Goal: Transaction & Acquisition: Purchase product/service

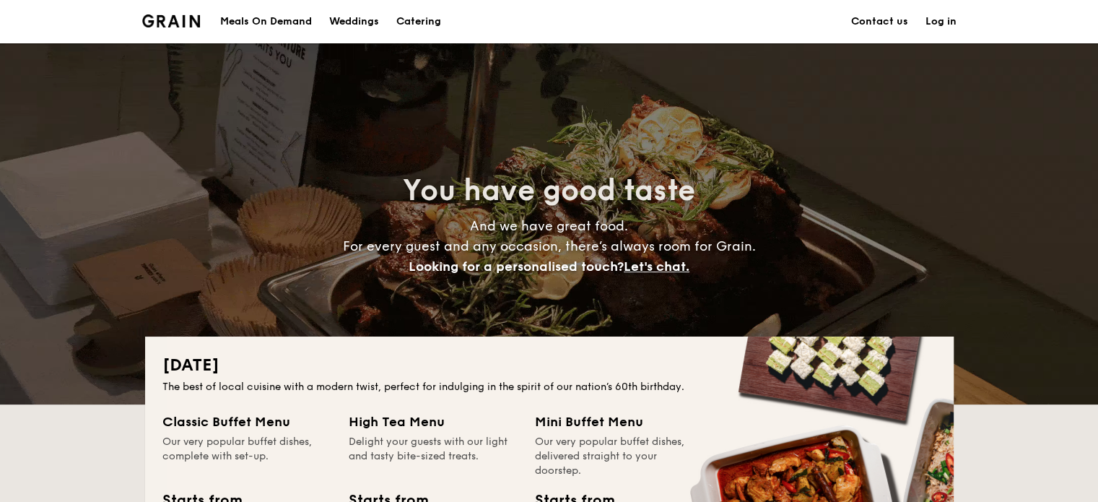
click at [266, 25] on div "Meals On Demand" at bounding box center [266, 21] width 92 height 43
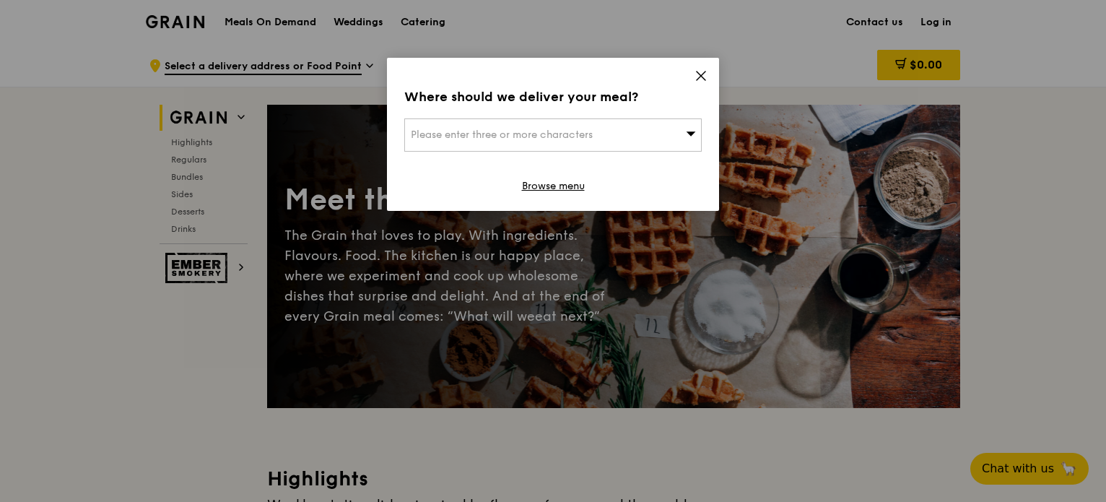
click at [704, 74] on icon at bounding box center [701, 75] width 13 height 13
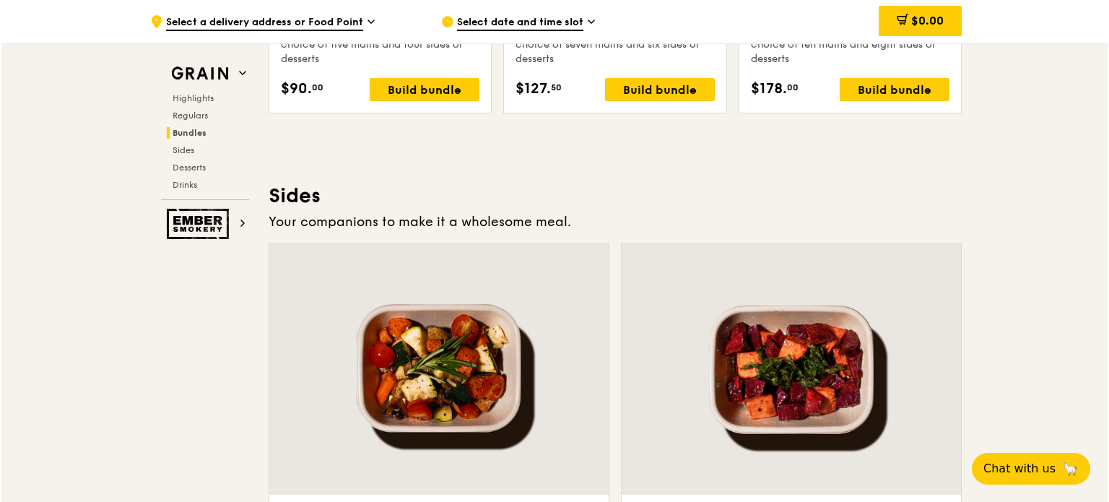
scroll to position [2961, 0]
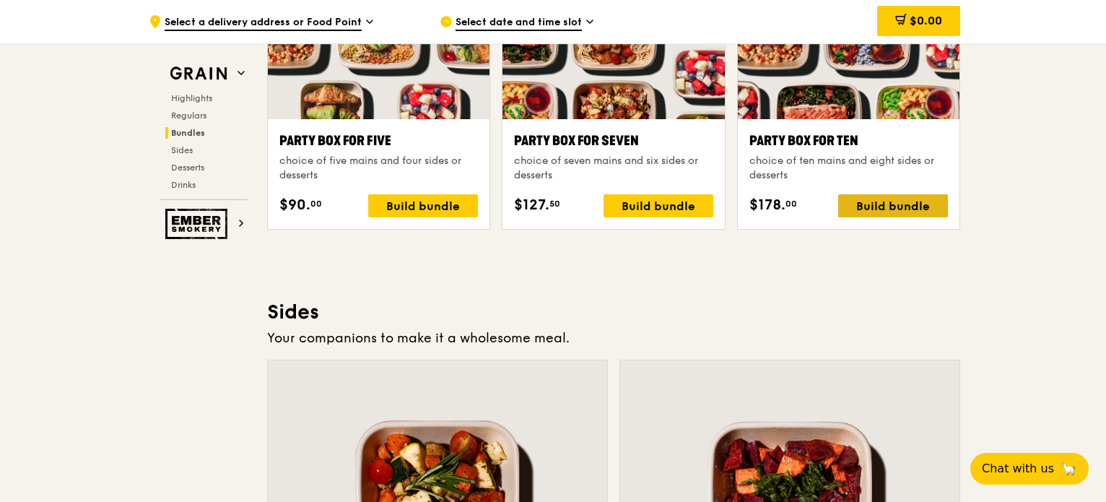
click at [884, 199] on div "Build bundle" at bounding box center [893, 205] width 110 height 23
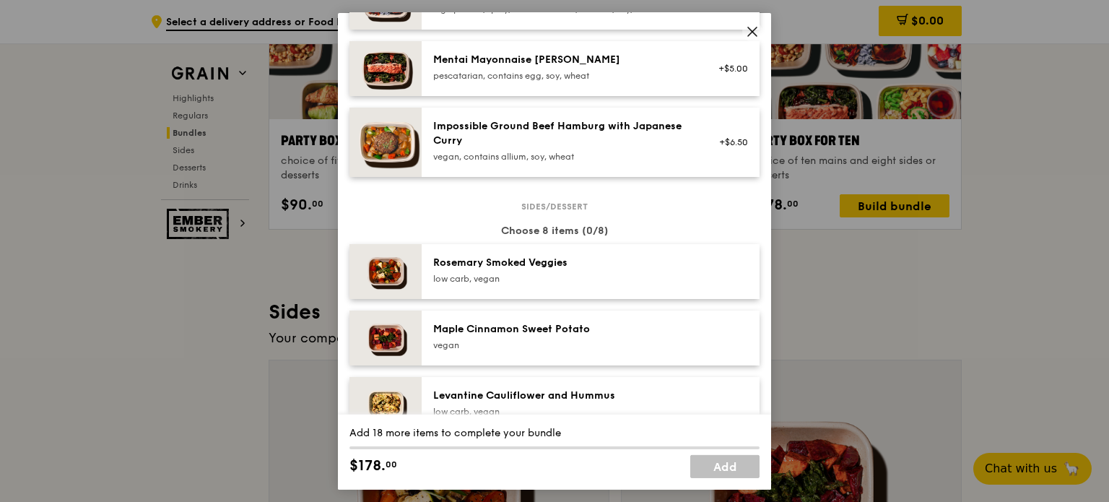
scroll to position [0, 0]
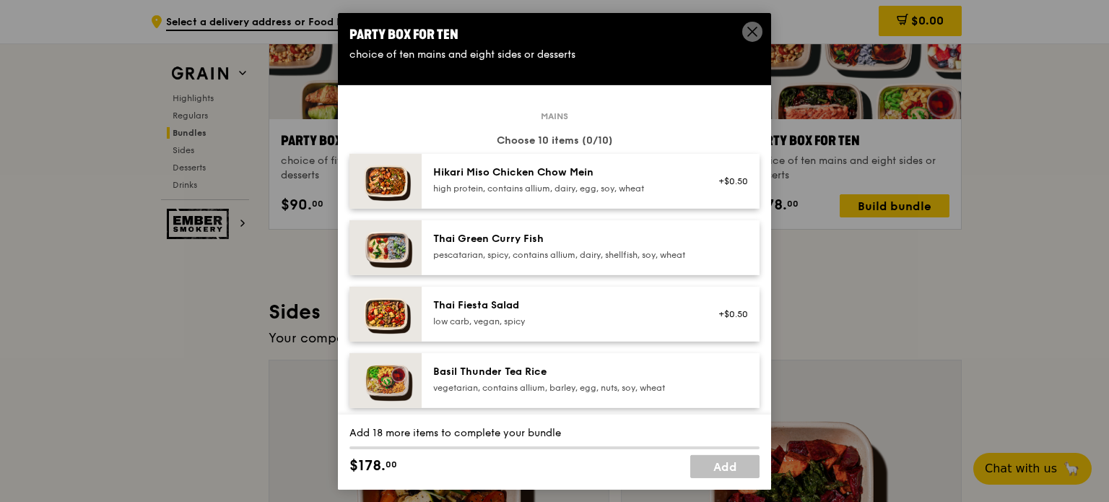
click at [604, 243] on div "Thai Green Curry Fish" at bounding box center [562, 238] width 259 height 14
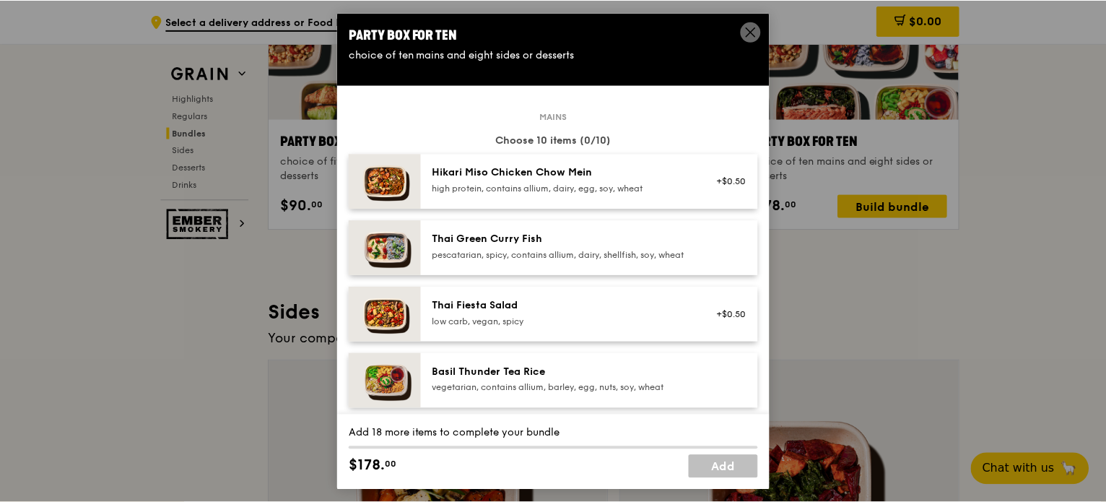
scroll to position [2960, 0]
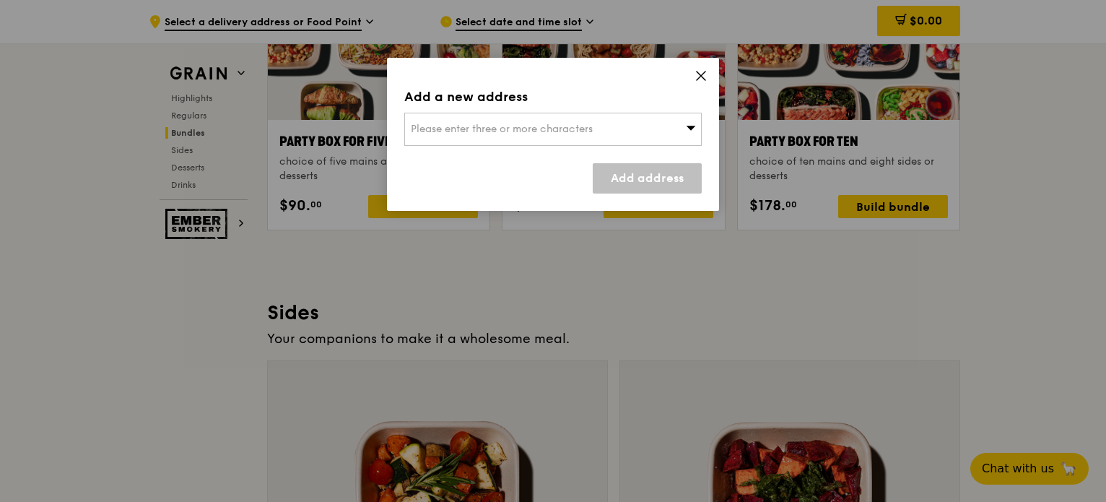
click at [694, 127] on icon at bounding box center [691, 128] width 9 height 4
type input "m"
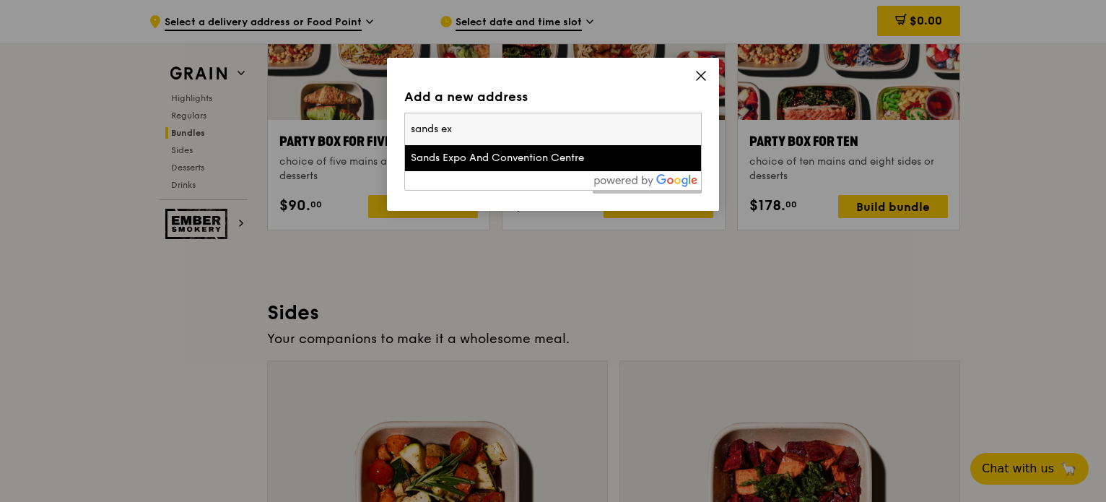
type input "sands ex"
click at [518, 158] on div "Sands Expo And Convention Centre" at bounding box center [518, 158] width 214 height 14
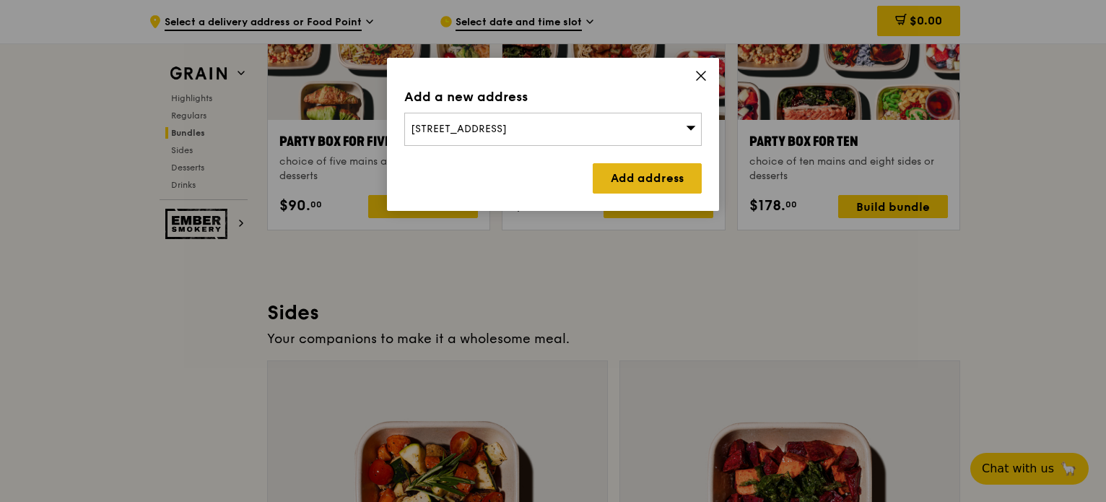
click at [665, 173] on link "Add address" at bounding box center [647, 178] width 109 height 30
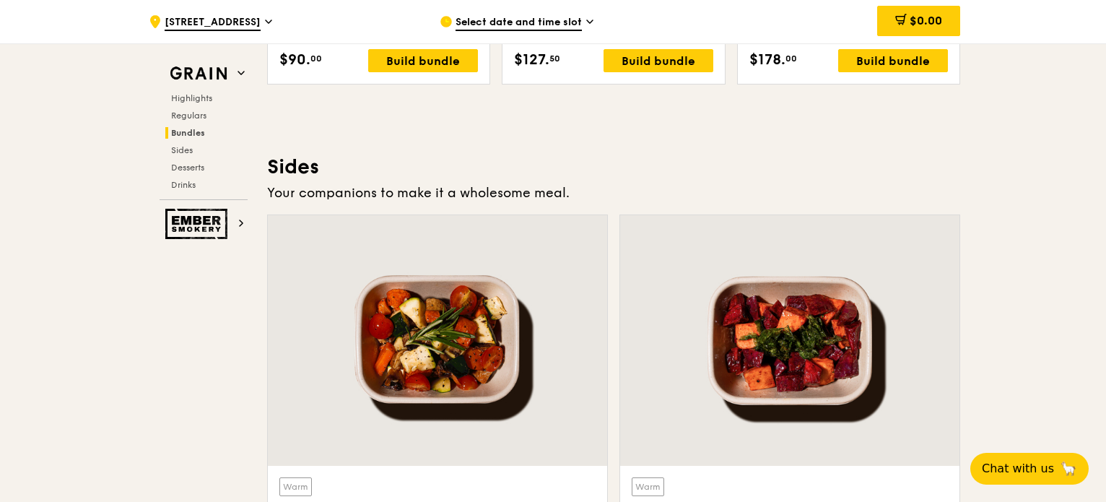
scroll to position [3105, 0]
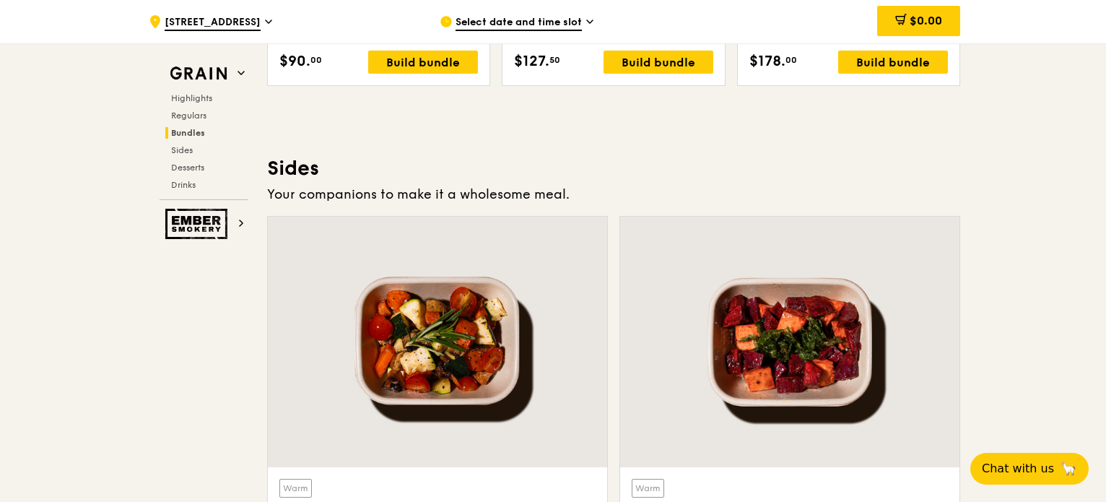
click at [583, 15] on div "Select date and time slot" at bounding box center [574, 21] width 268 height 43
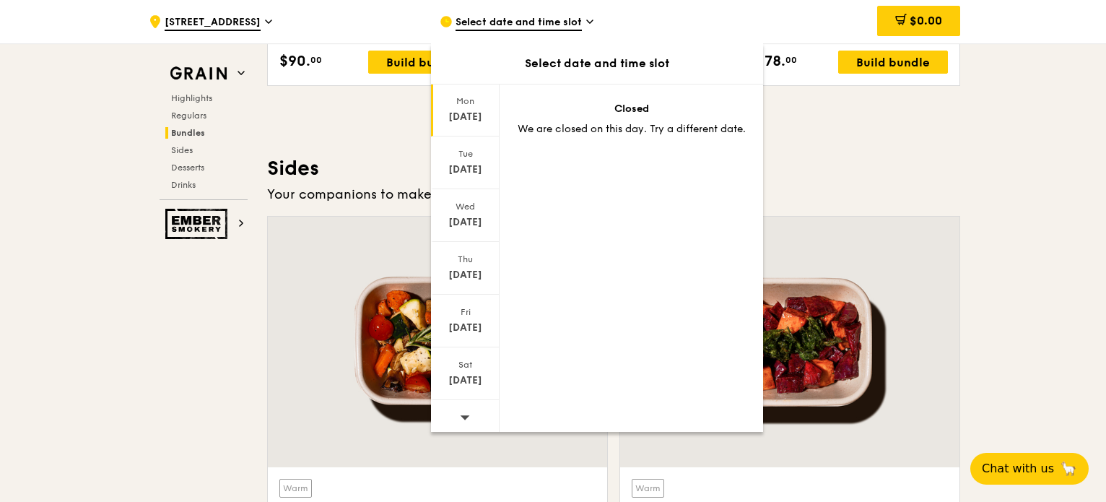
scroll to position [95, 0]
click at [482, 212] on div "Aug 20" at bounding box center [465, 219] width 64 height 14
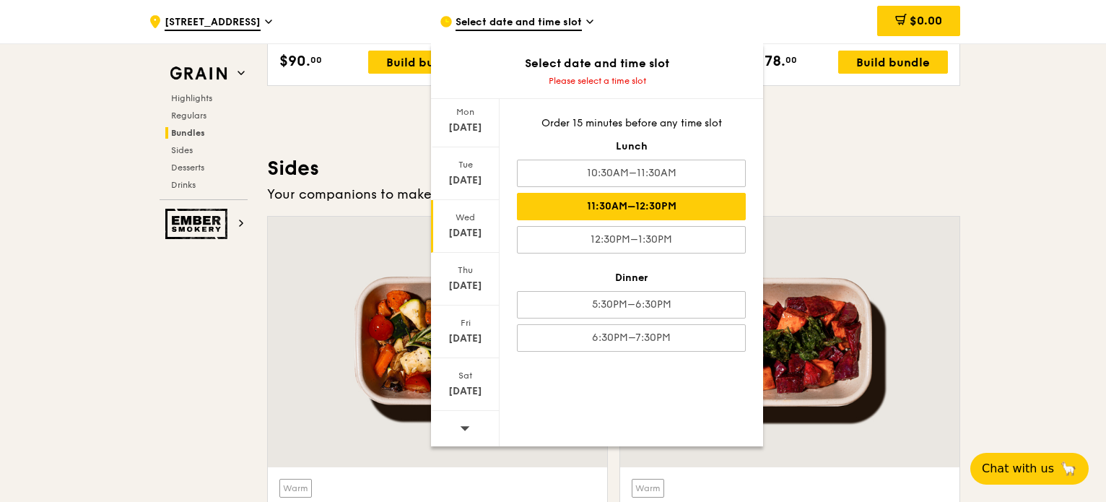
click at [677, 207] on div "11:30AM–12:30PM" at bounding box center [631, 206] width 229 height 27
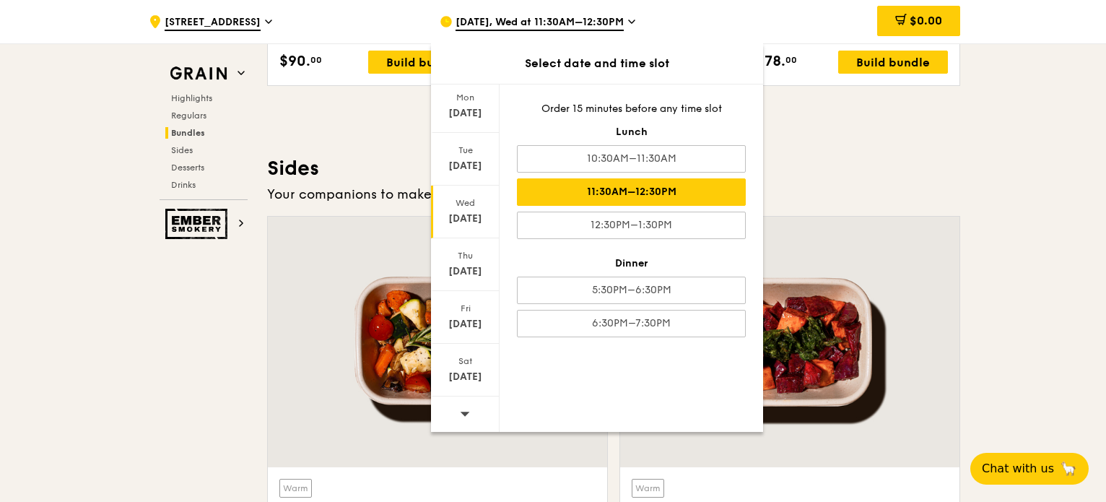
click at [851, 166] on h3 "Sides" at bounding box center [613, 168] width 693 height 26
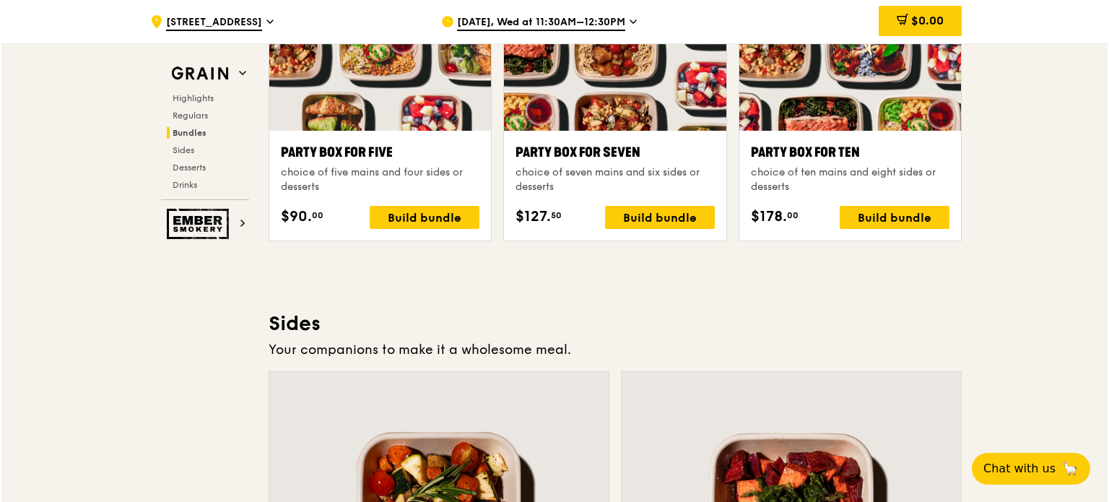
scroll to position [2960, 0]
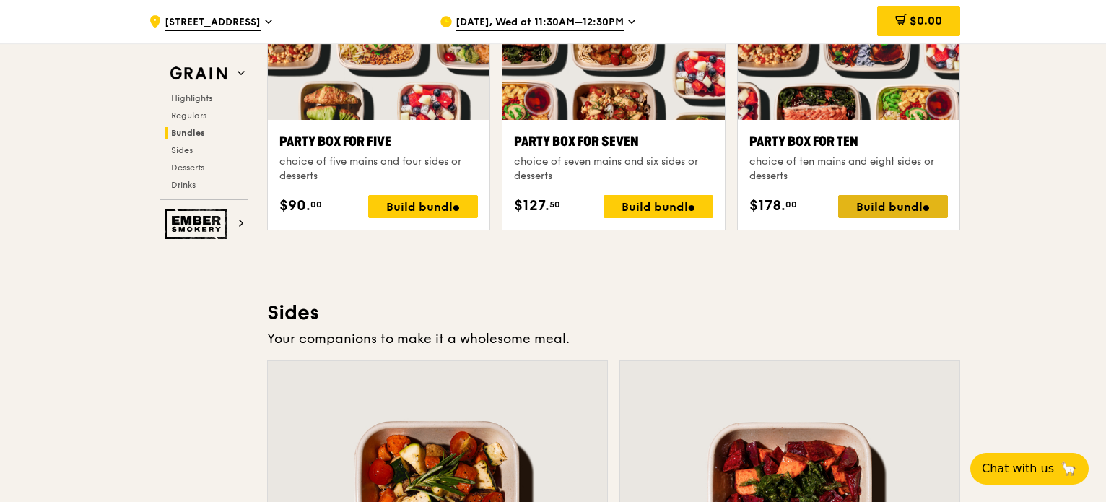
click at [885, 199] on div "Build bundle" at bounding box center [893, 206] width 110 height 23
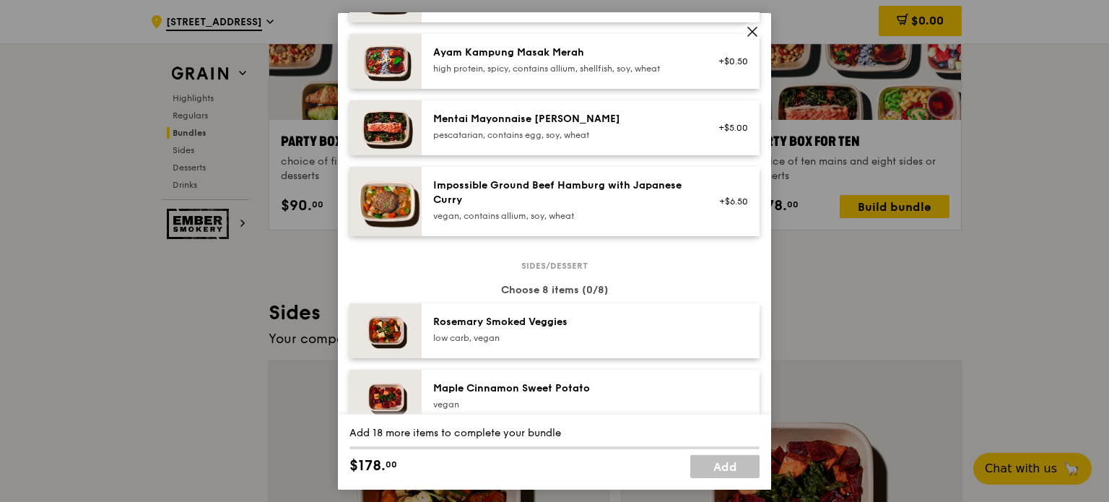
scroll to position [433, 0]
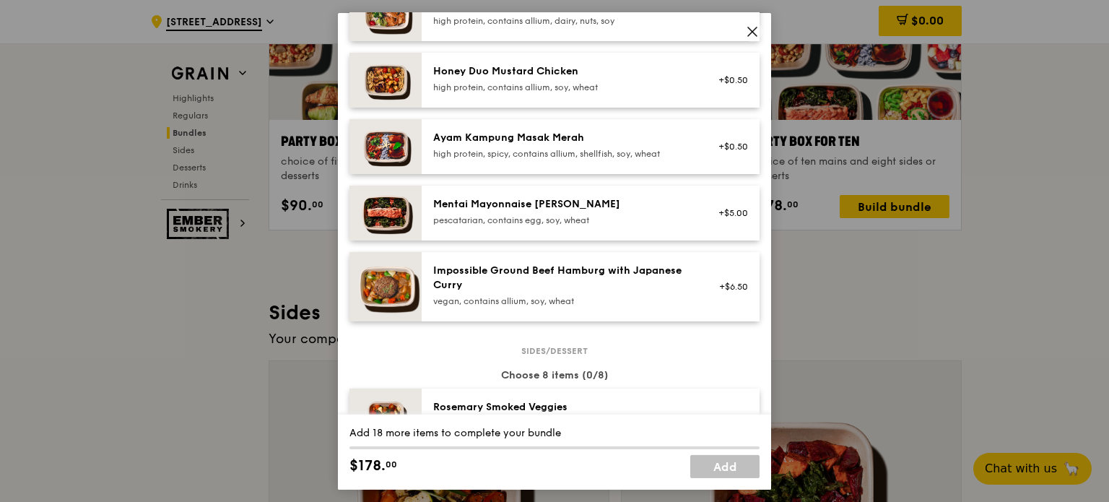
click at [391, 152] on img at bounding box center [385, 145] width 72 height 55
click at [427, 156] on div "Ayam Kampung Masak Merah high protein, spicy, contains allium, shellfish, soy, …" at bounding box center [563, 146] width 277 height 32
click at [726, 158] on link "Remove" at bounding box center [731, 153] width 33 height 10
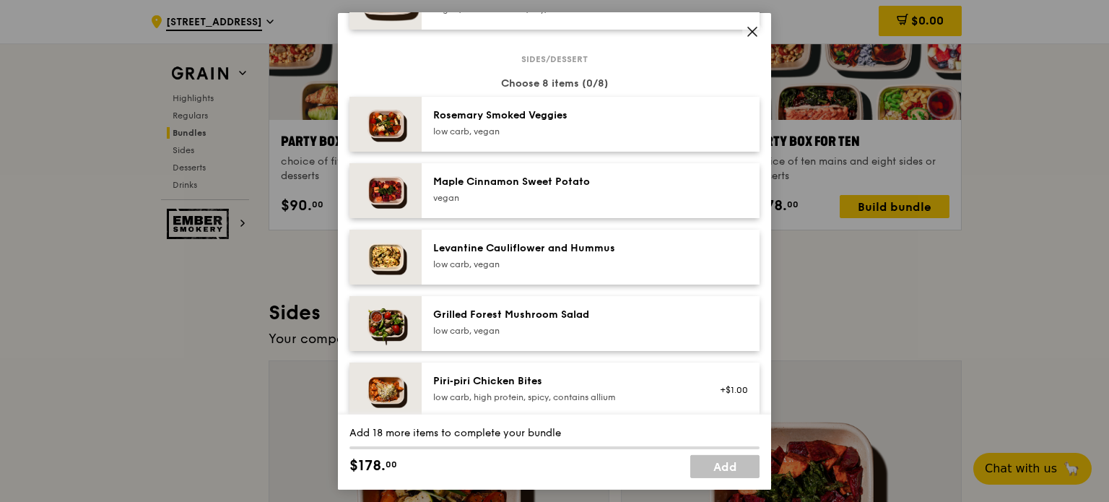
scroll to position [866, 0]
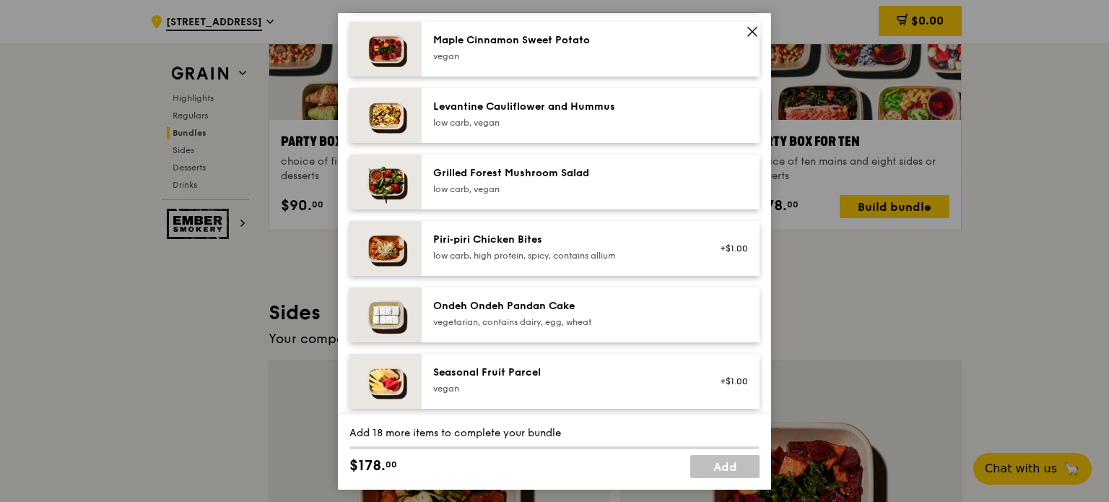
click at [754, 28] on icon at bounding box center [752, 31] width 9 height 9
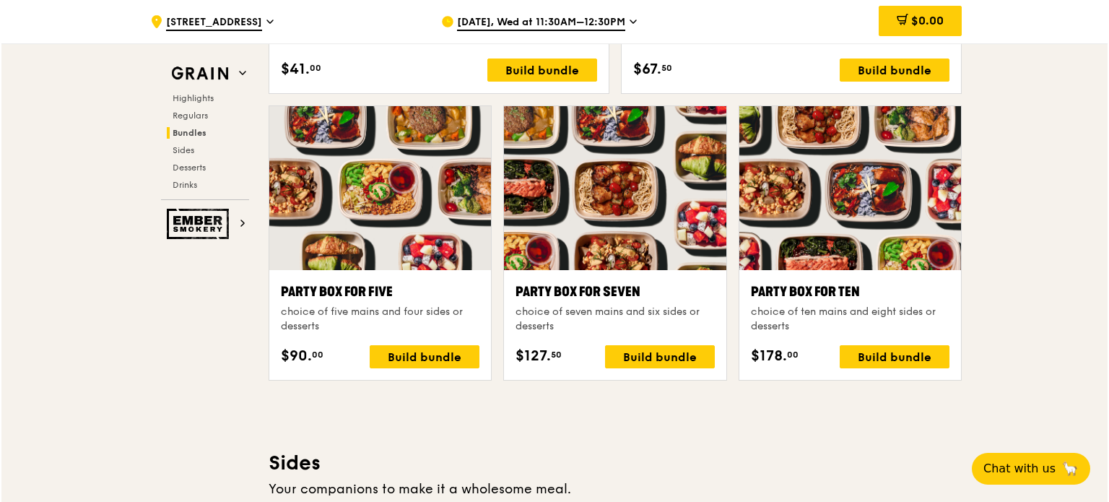
scroll to position [2816, 0]
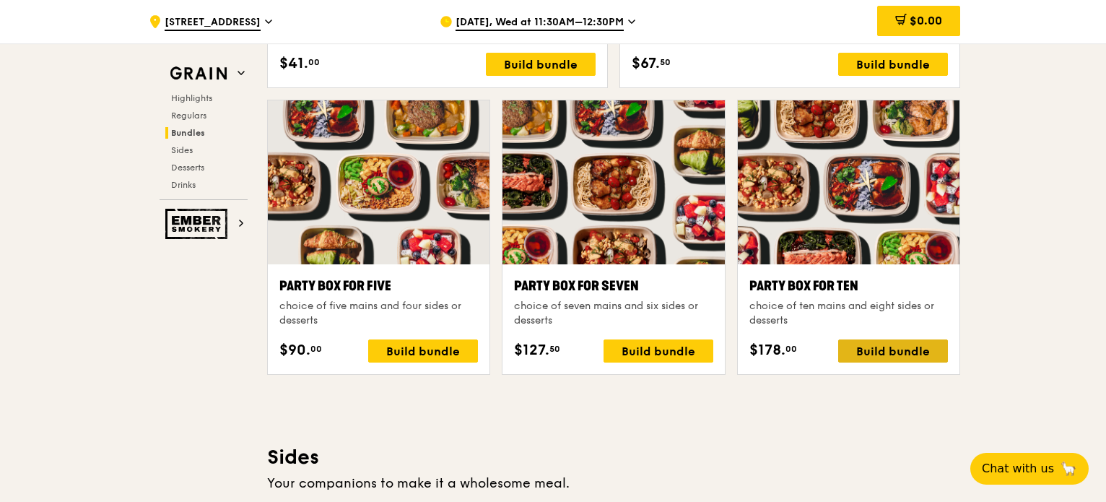
click at [890, 352] on div "Build bundle" at bounding box center [893, 350] width 110 height 23
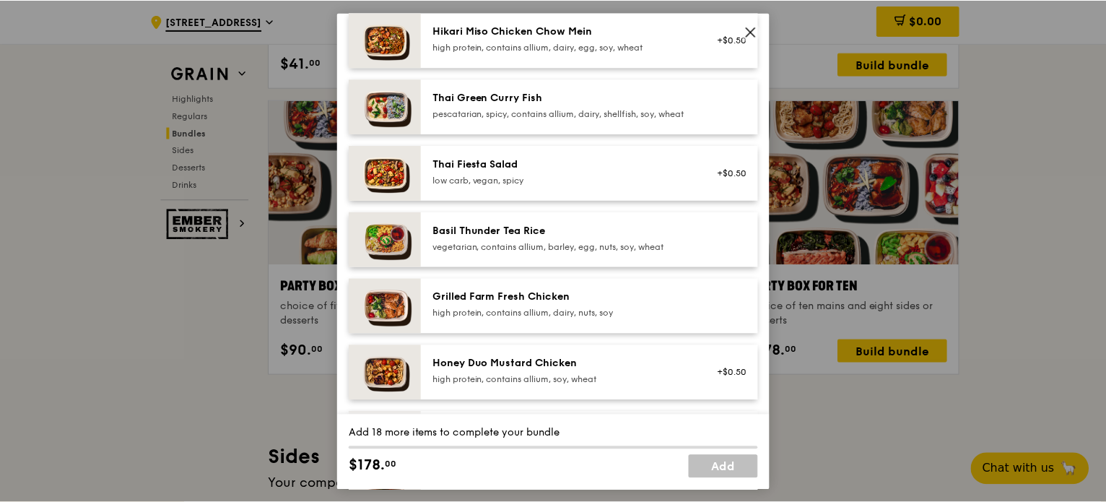
scroll to position [144, 0]
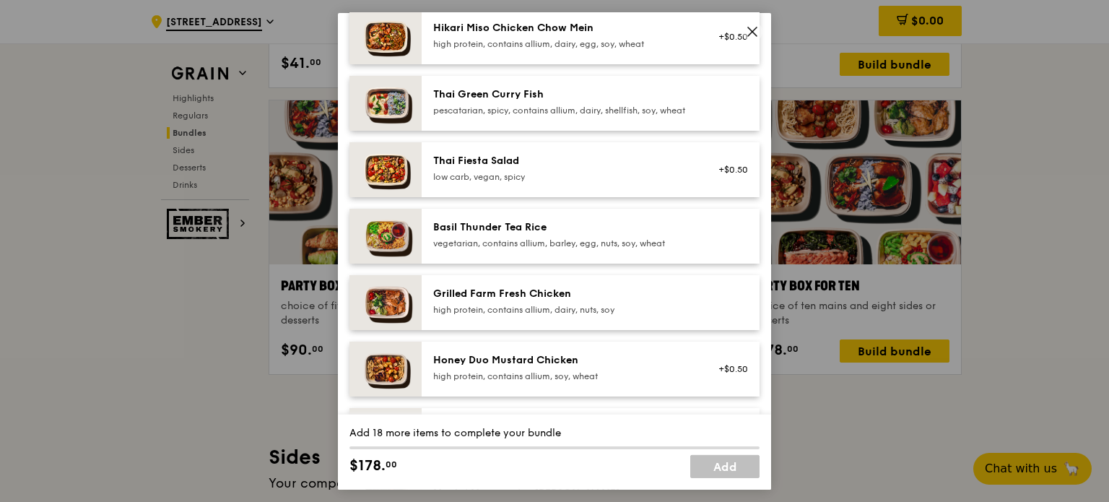
click at [754, 28] on icon at bounding box center [752, 31] width 13 height 13
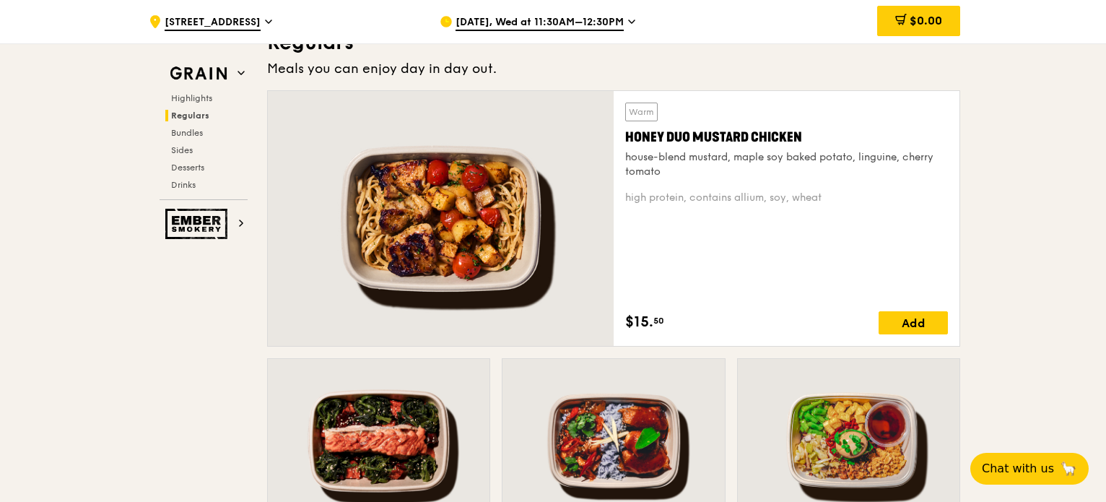
scroll to position [939, 0]
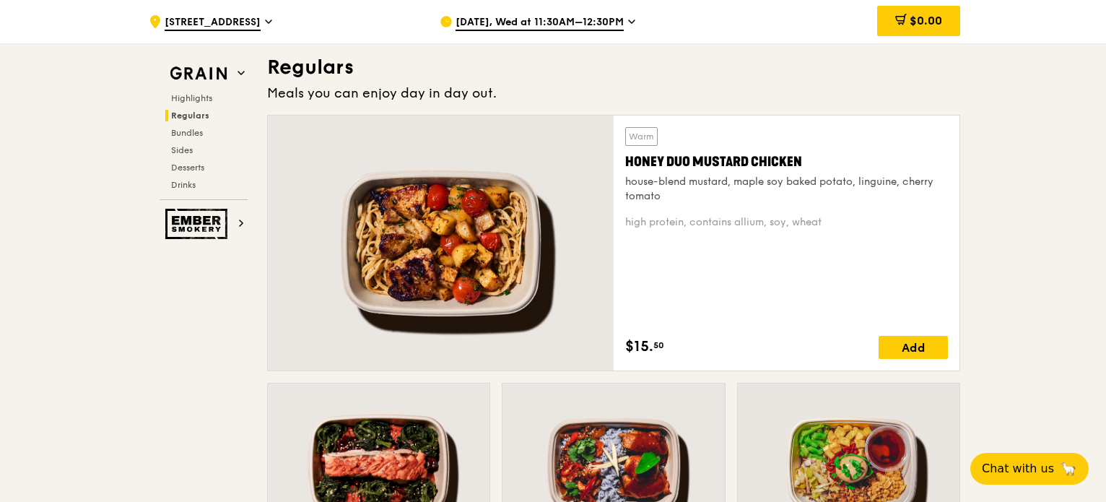
click at [427, 243] on div at bounding box center [441, 243] width 346 height 255
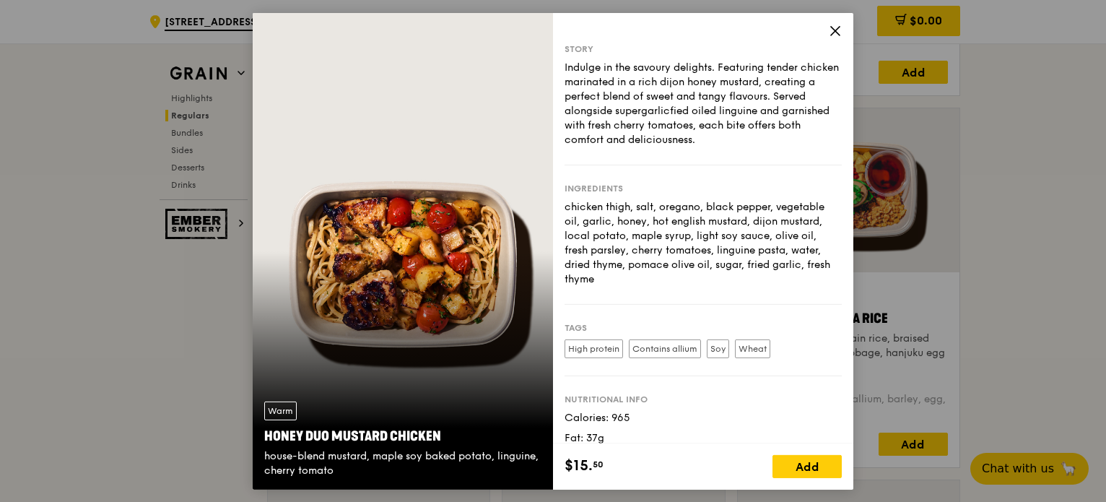
scroll to position [1227, 0]
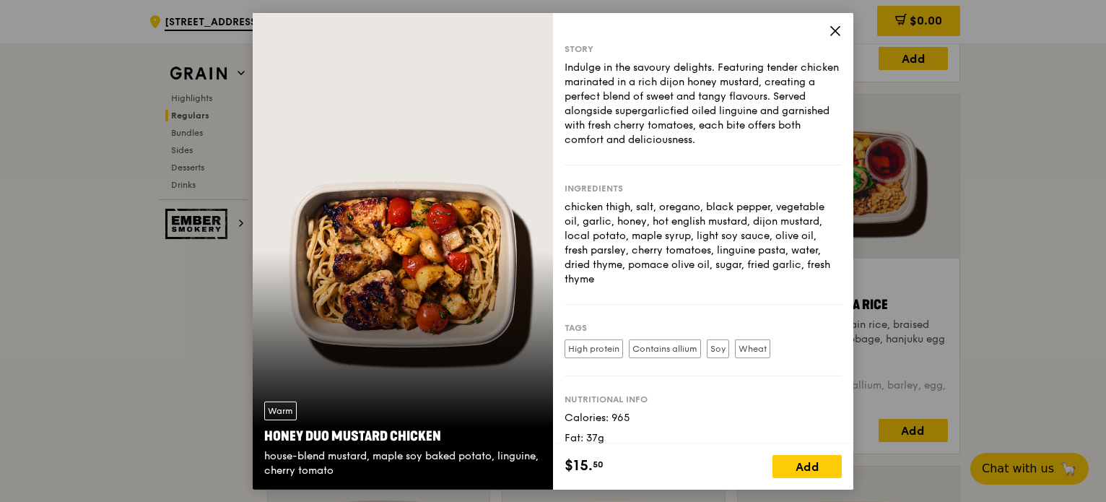
click at [835, 25] on icon at bounding box center [835, 30] width 13 height 13
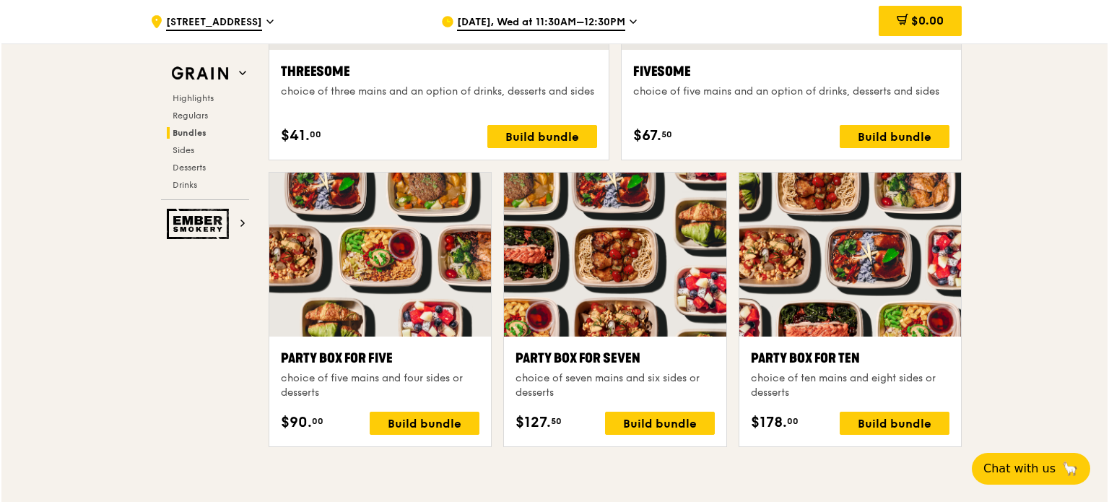
scroll to position [2816, 0]
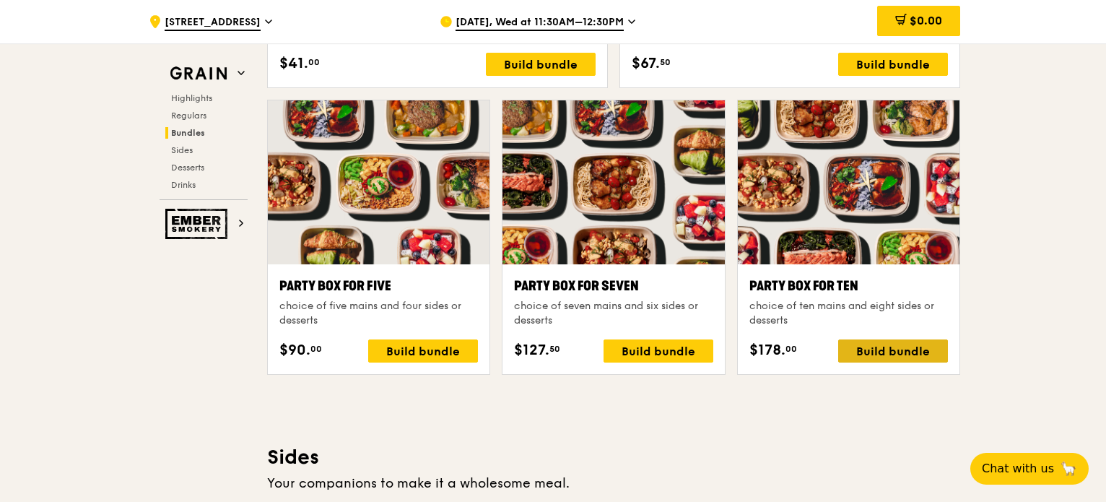
click at [898, 349] on div "Build bundle" at bounding box center [893, 350] width 110 height 23
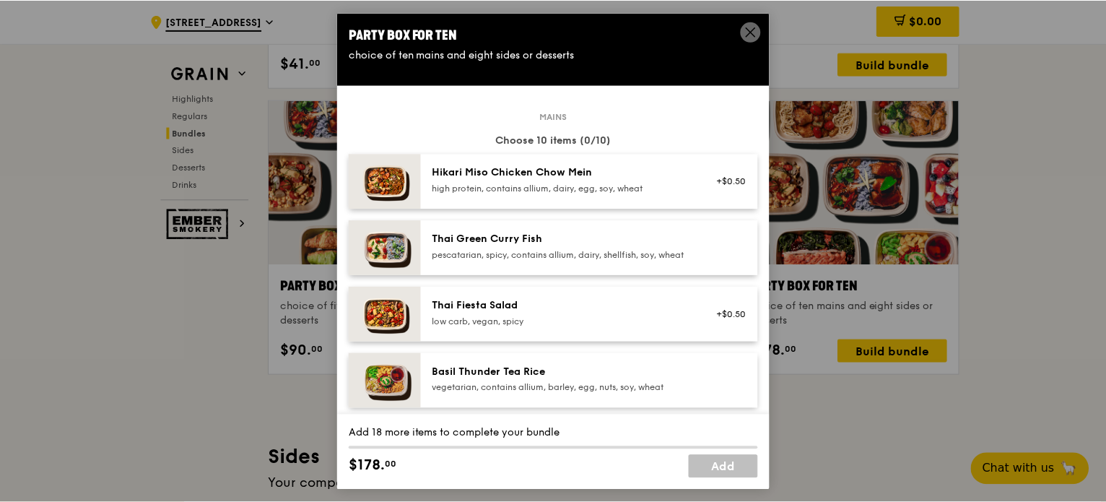
scroll to position [144, 0]
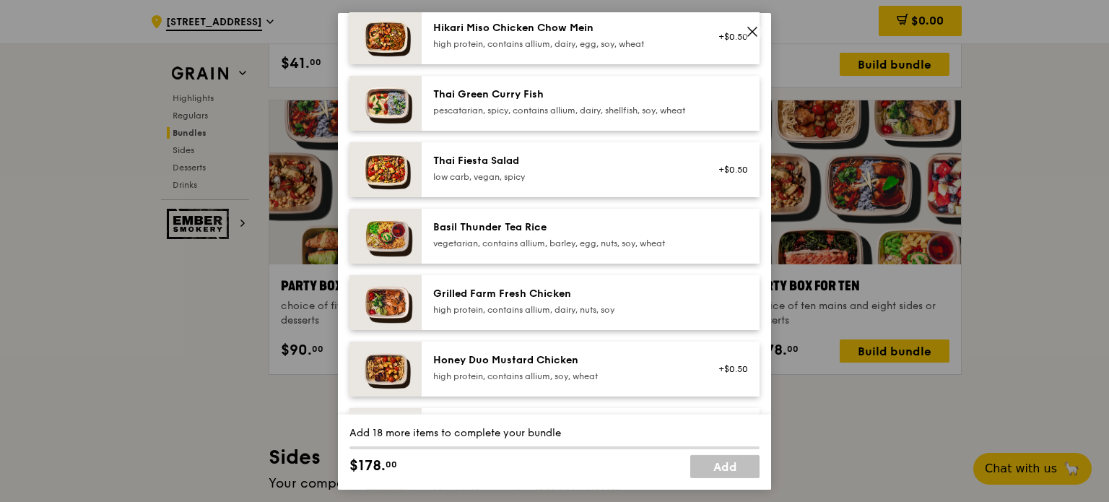
click at [392, 308] on img at bounding box center [385, 301] width 72 height 55
click at [725, 310] on link "Remove" at bounding box center [731, 305] width 33 height 10
click at [749, 27] on icon at bounding box center [752, 31] width 13 height 13
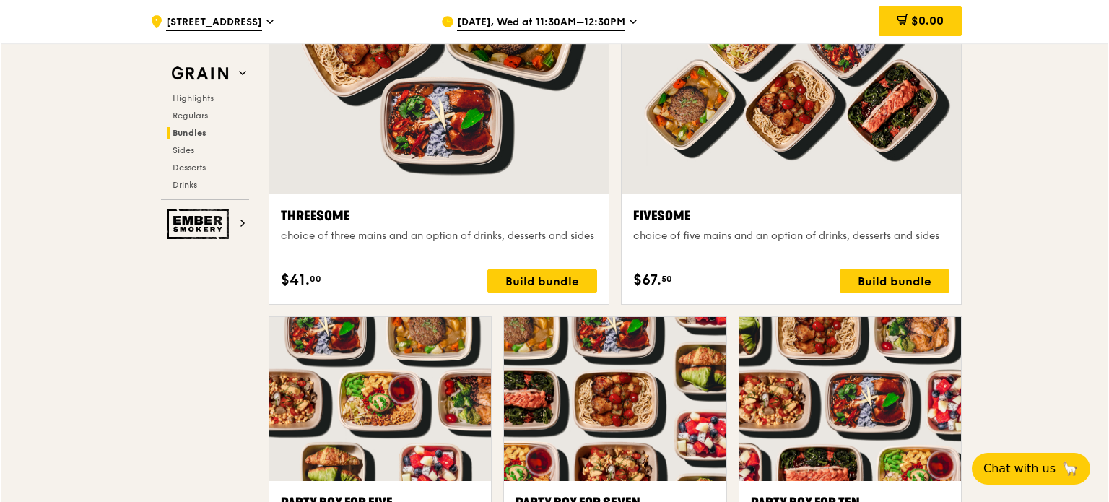
scroll to position [2744, 0]
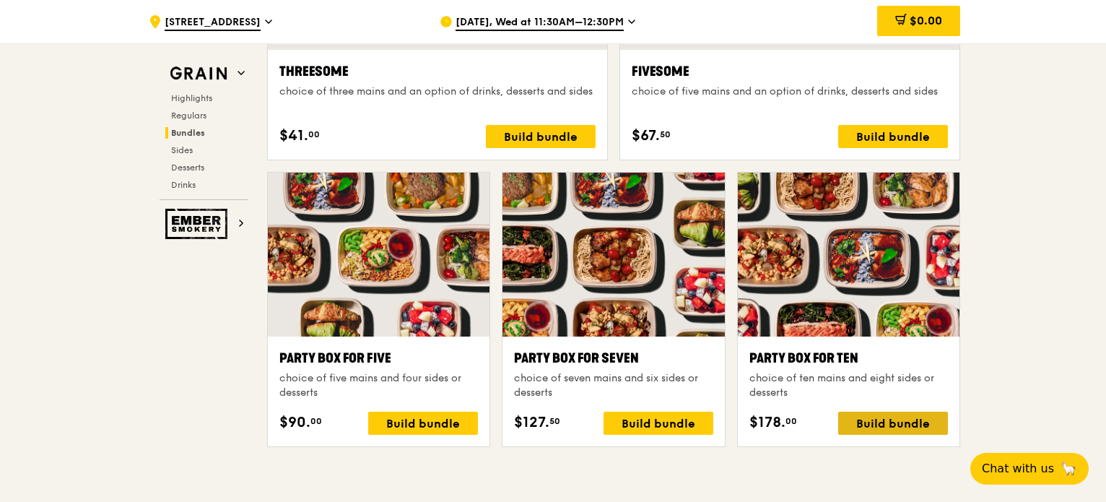
click at [892, 417] on div "Build bundle" at bounding box center [893, 423] width 110 height 23
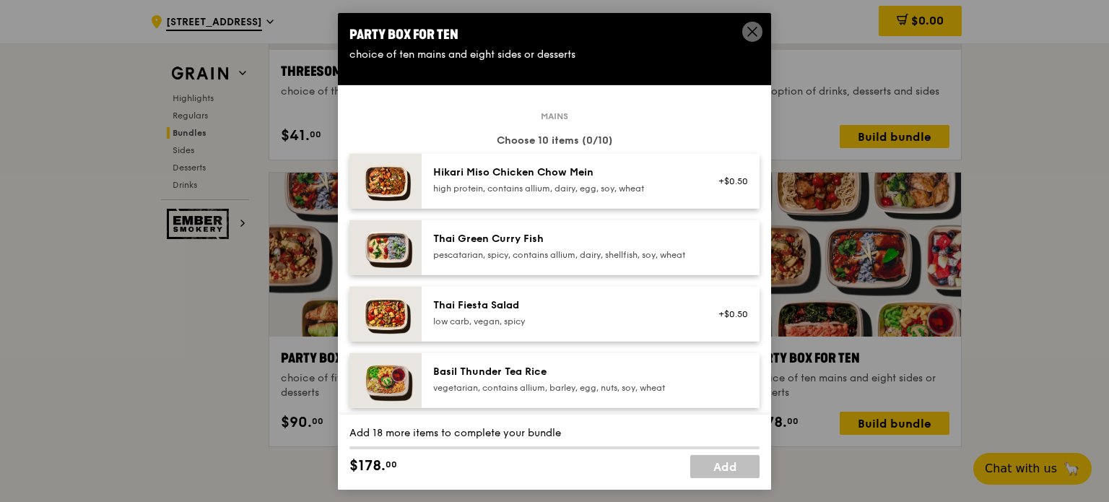
click at [635, 184] on div "high protein, contains allium, dairy, egg, soy, wheat" at bounding box center [562, 188] width 259 height 12
click at [636, 252] on div "pescatarian, spicy, contains allium, dairy, shellfish, soy, wheat" at bounding box center [562, 254] width 259 height 12
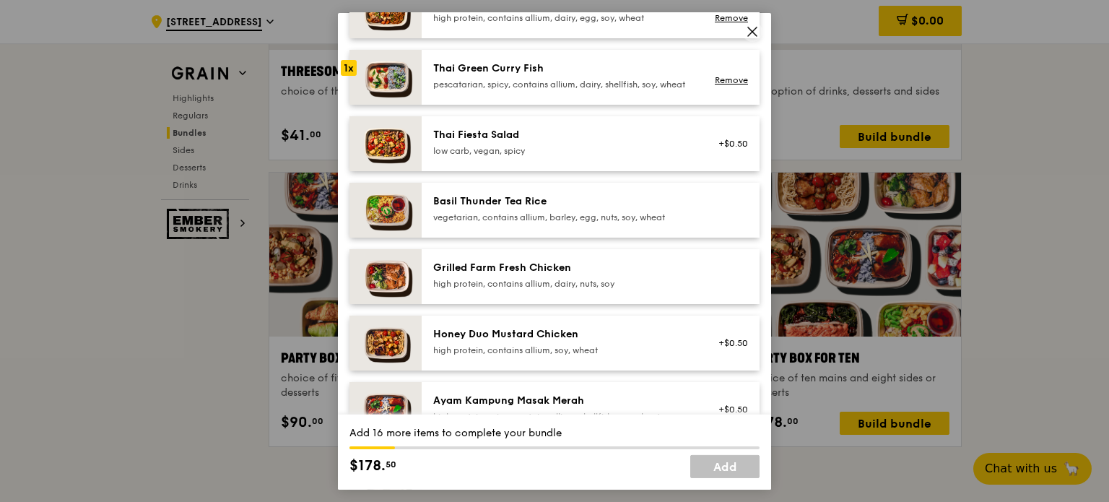
scroll to position [217, 0]
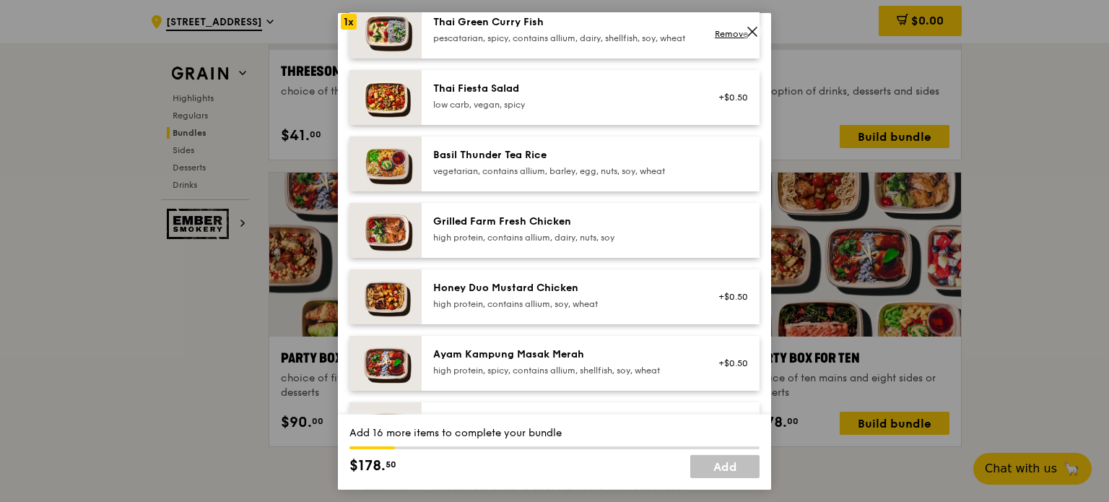
click at [633, 295] on div "Honey Duo Mustard Chicken" at bounding box center [562, 287] width 259 height 14
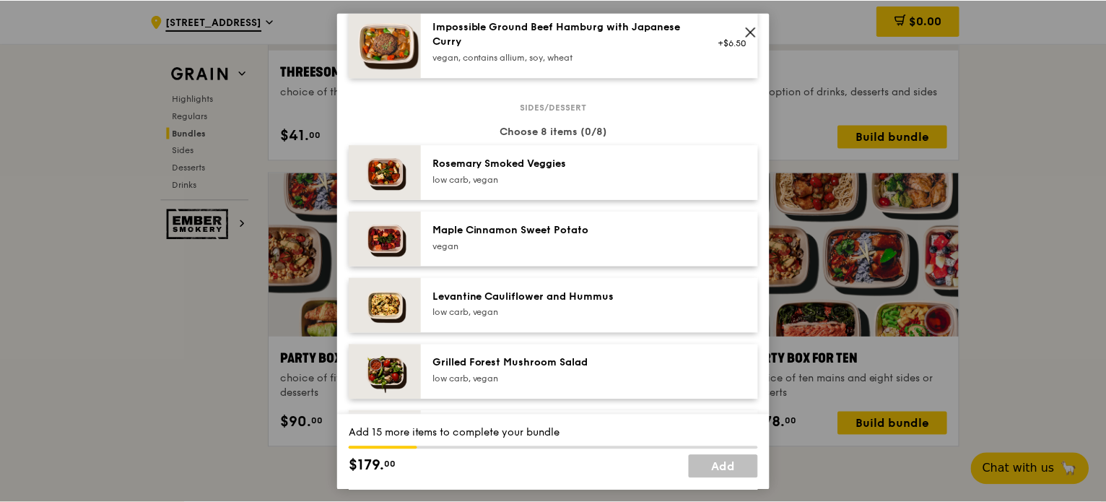
scroll to position [722, 0]
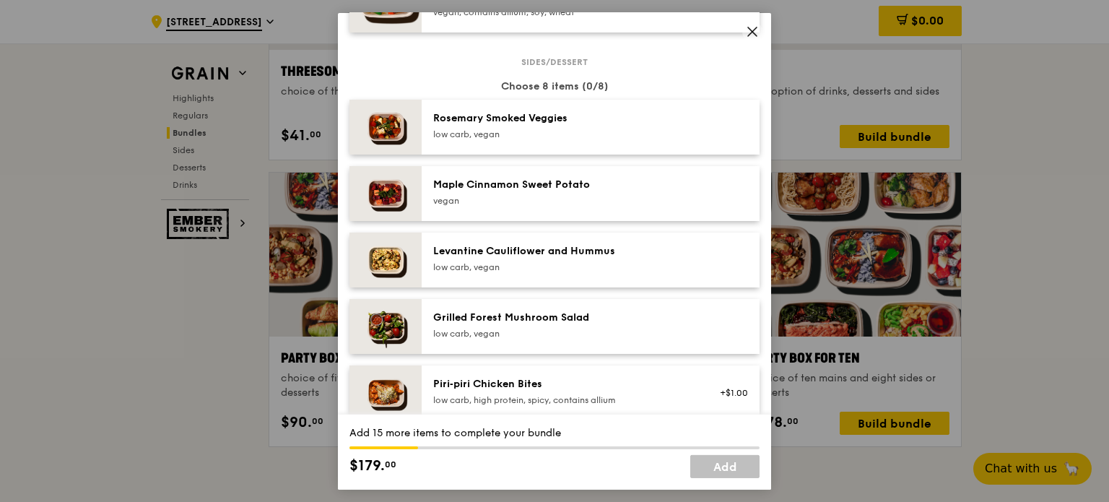
click at [748, 35] on icon at bounding box center [752, 31] width 9 height 9
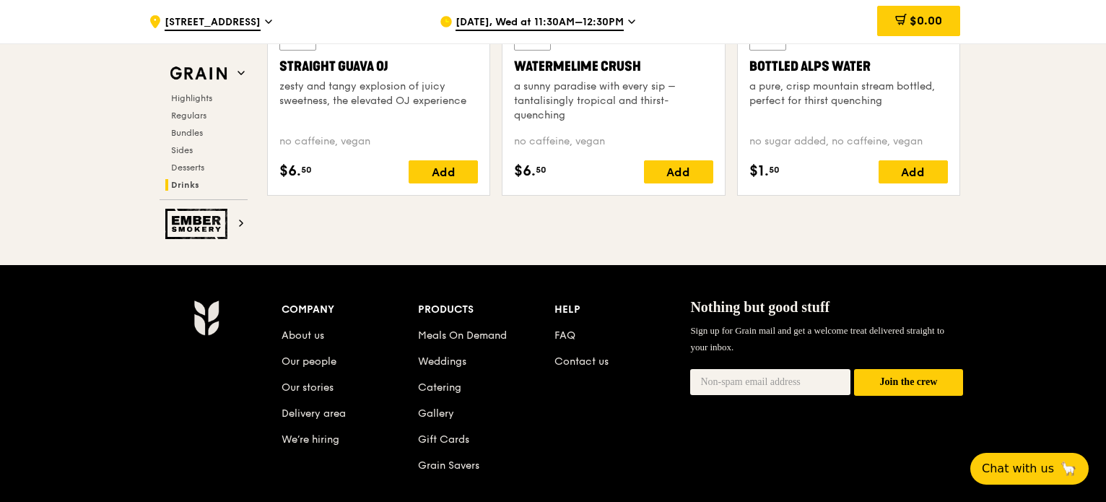
scroll to position [6078, 0]
